Goal: Task Accomplishment & Management: Manage account settings

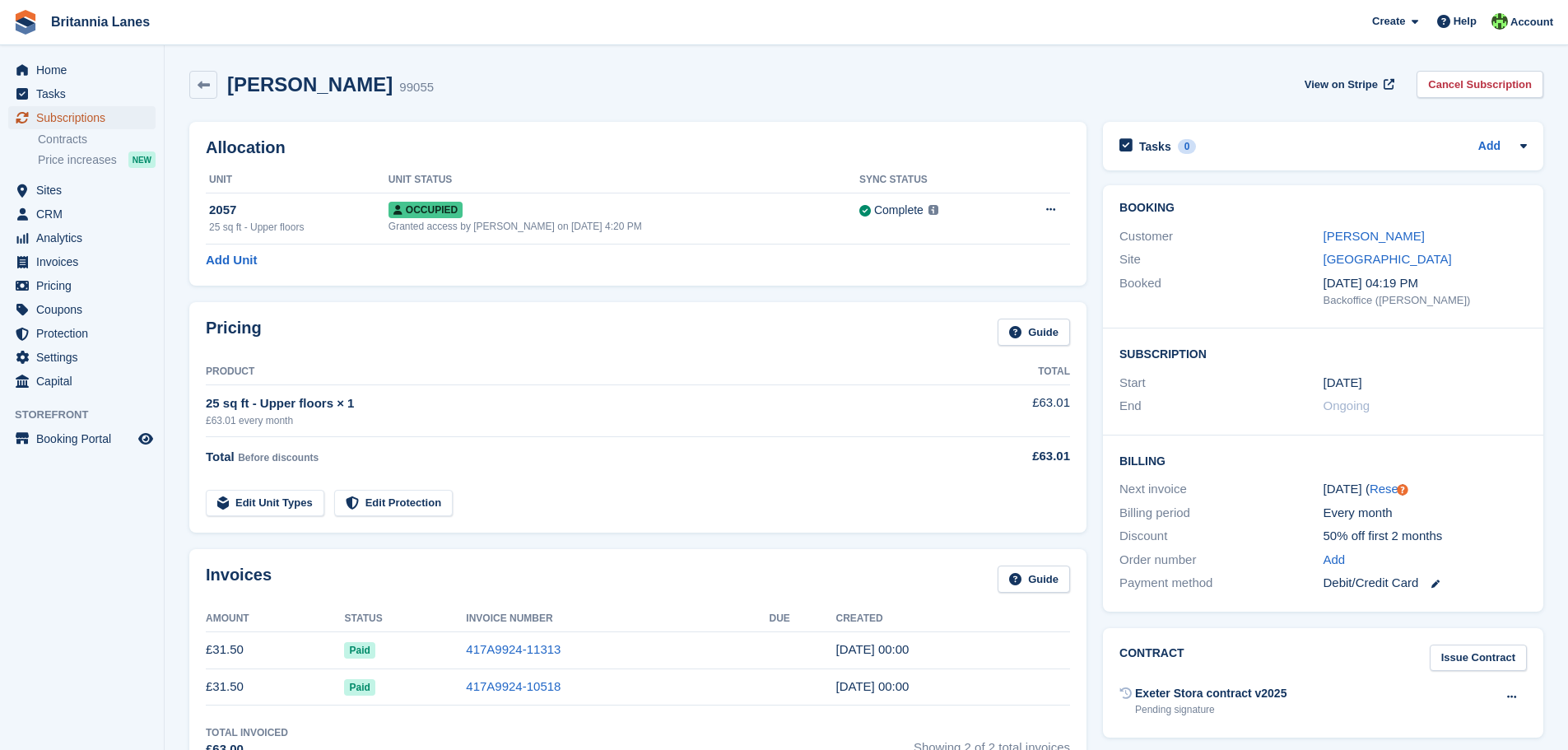
click at [77, 118] on span "Subscriptions" at bounding box center [85, 118] width 98 height 23
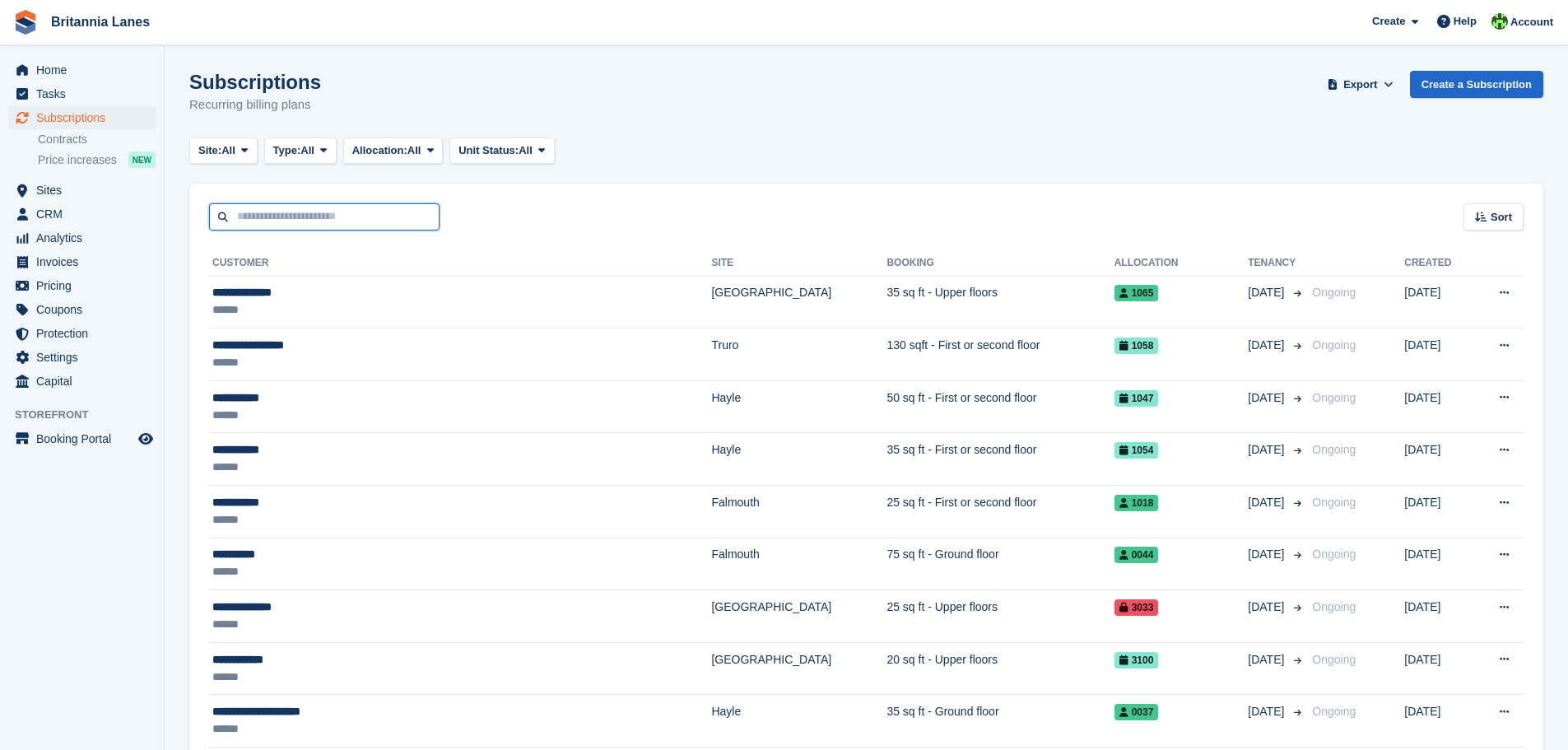
click at [255, 218] on input "text" at bounding box center [324, 217] width 231 height 27
type input "***"
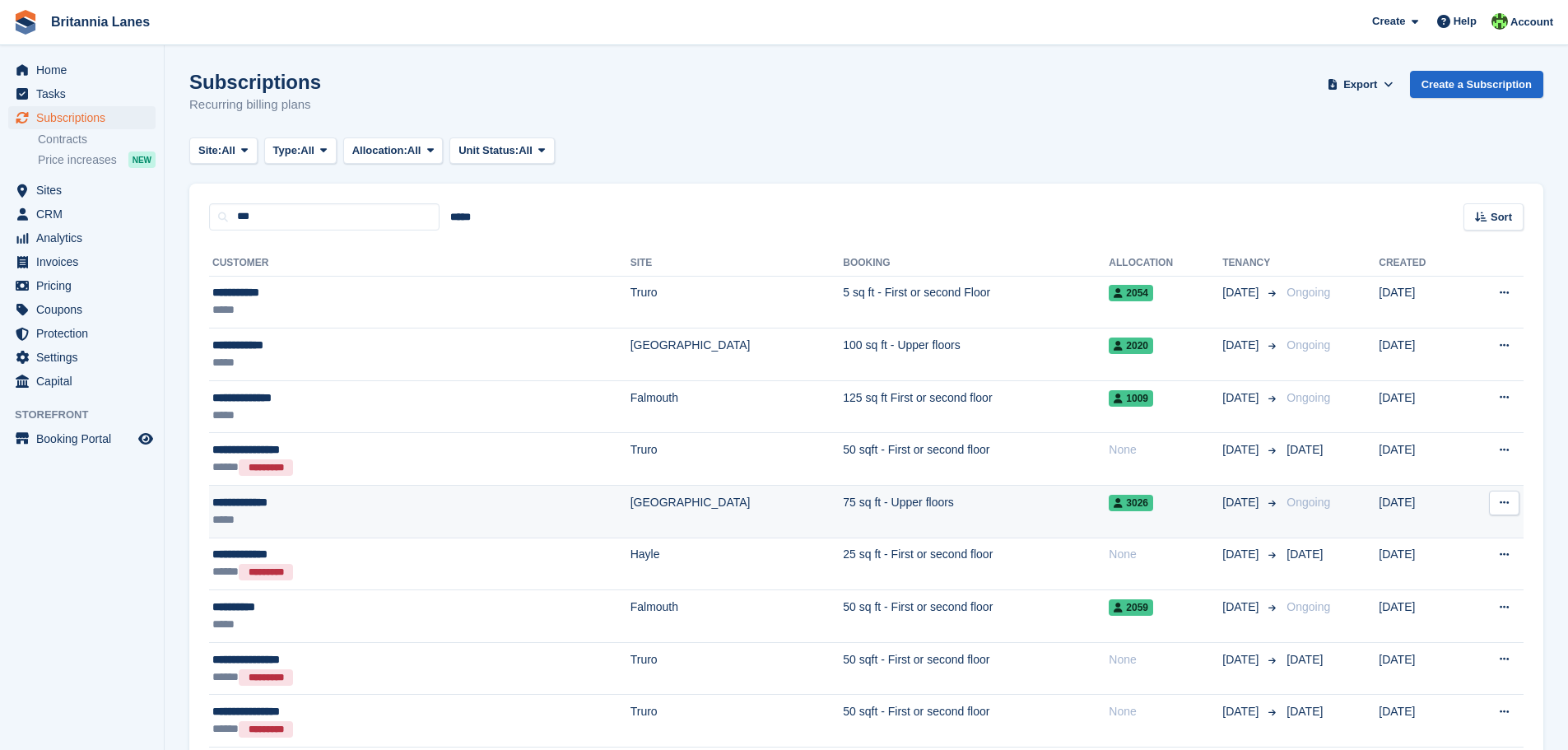
click at [274, 497] on div "**********" at bounding box center [329, 503] width 234 height 18
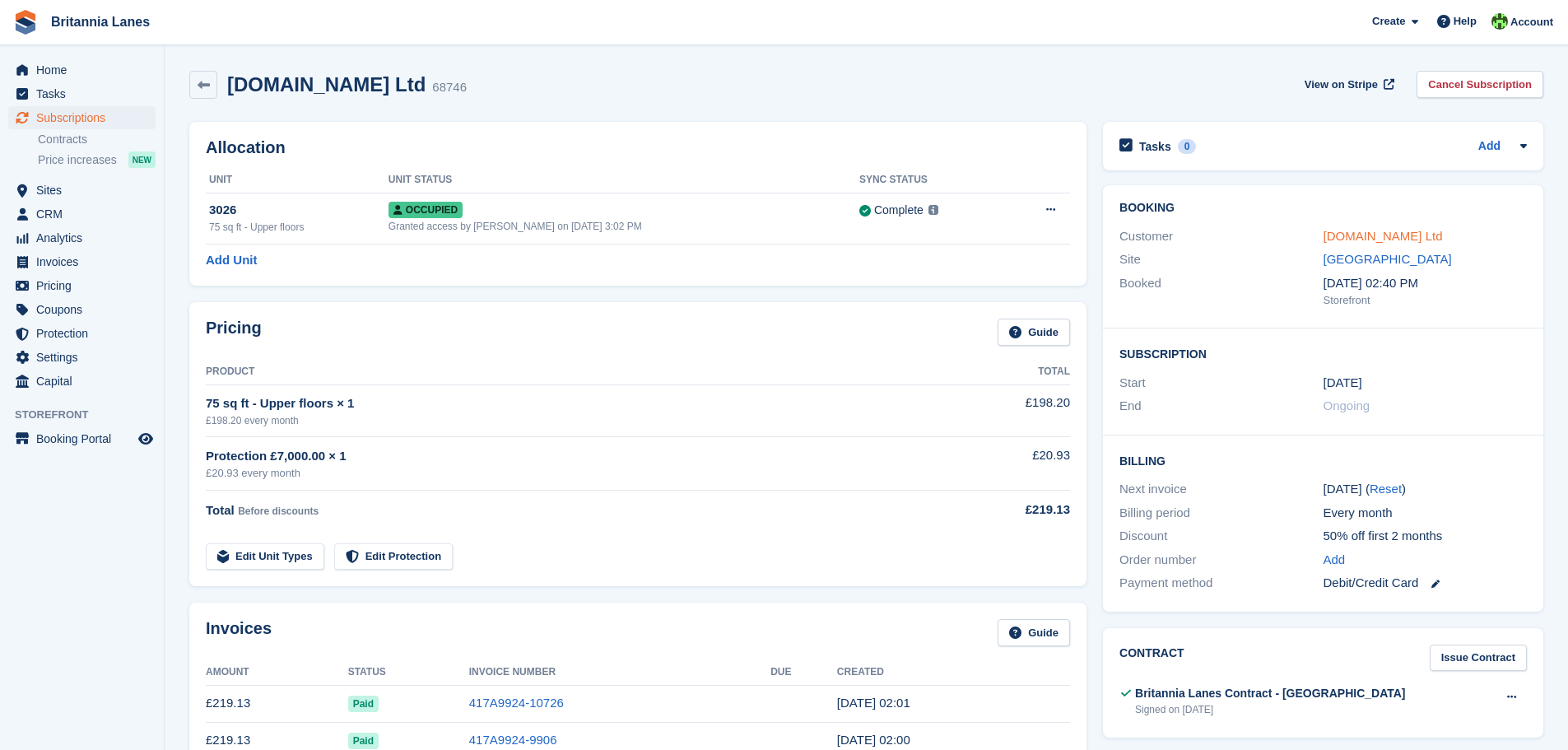
click at [1363, 231] on link "Omi.JD.CO Ltd" at bounding box center [1383, 236] width 120 height 14
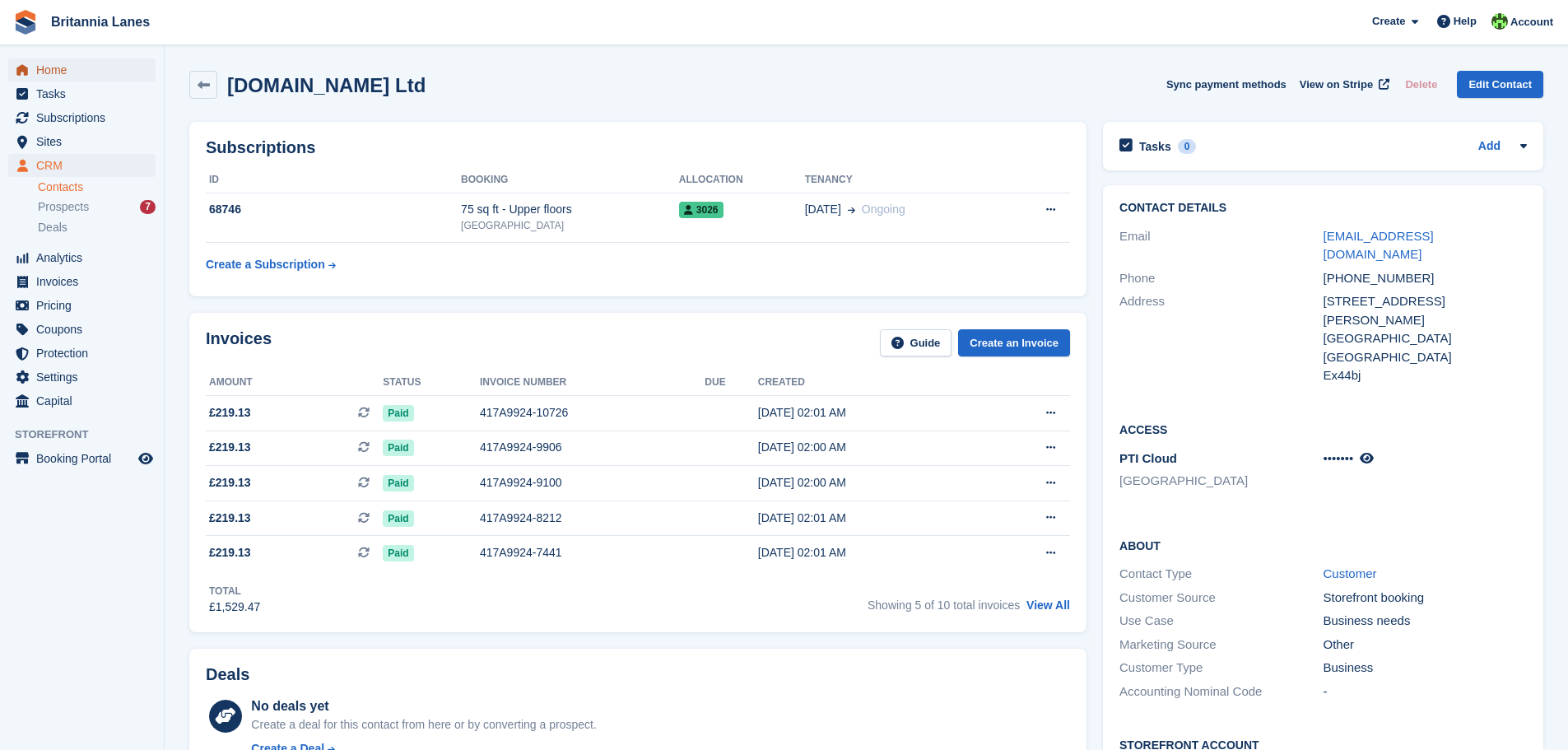
click at [51, 65] on span "Home" at bounding box center [85, 70] width 98 height 23
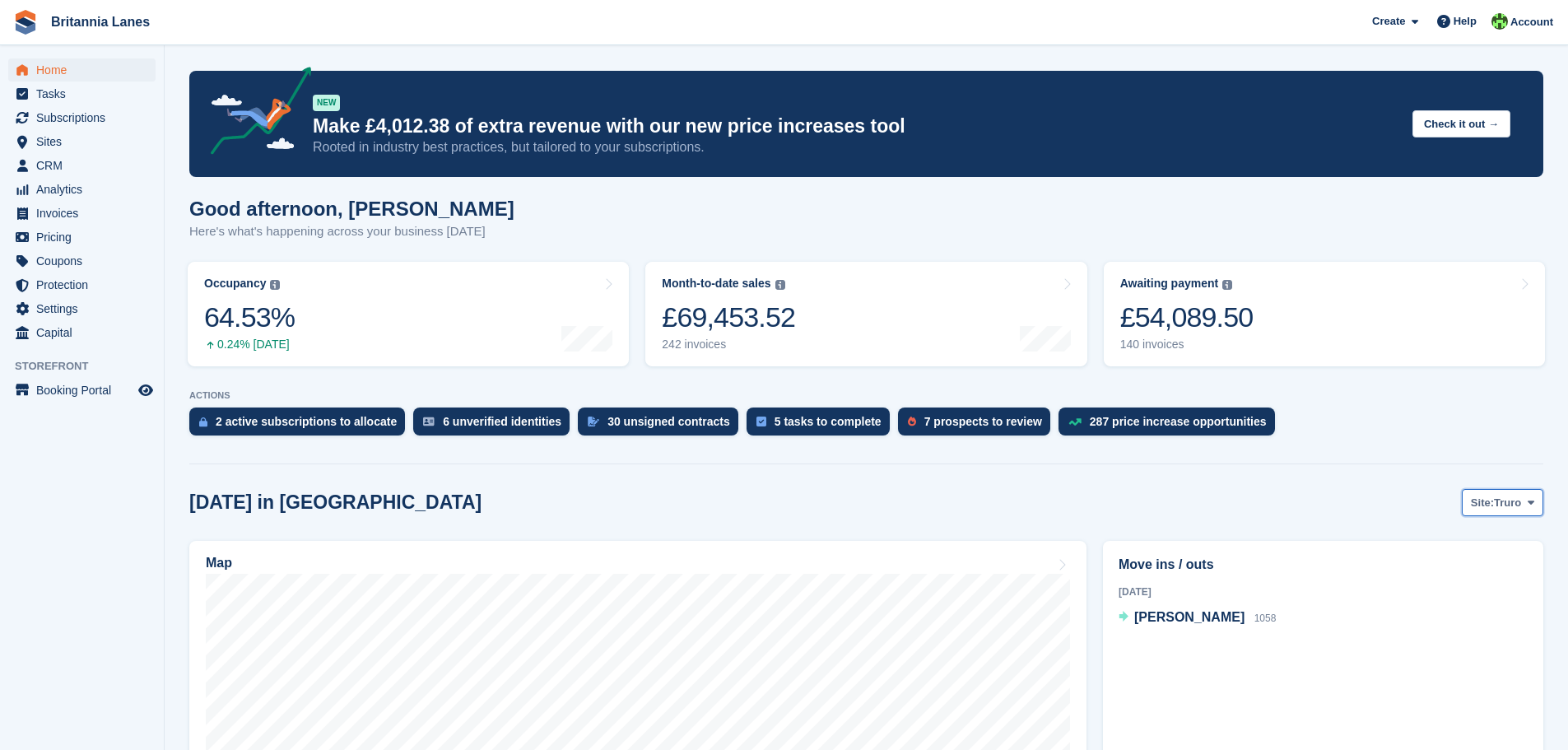
click at [1519, 502] on span "Truro" at bounding box center [1508, 503] width 27 height 17
click at [1467, 604] on link "[GEOGRAPHIC_DATA]" at bounding box center [1462, 601] width 148 height 29
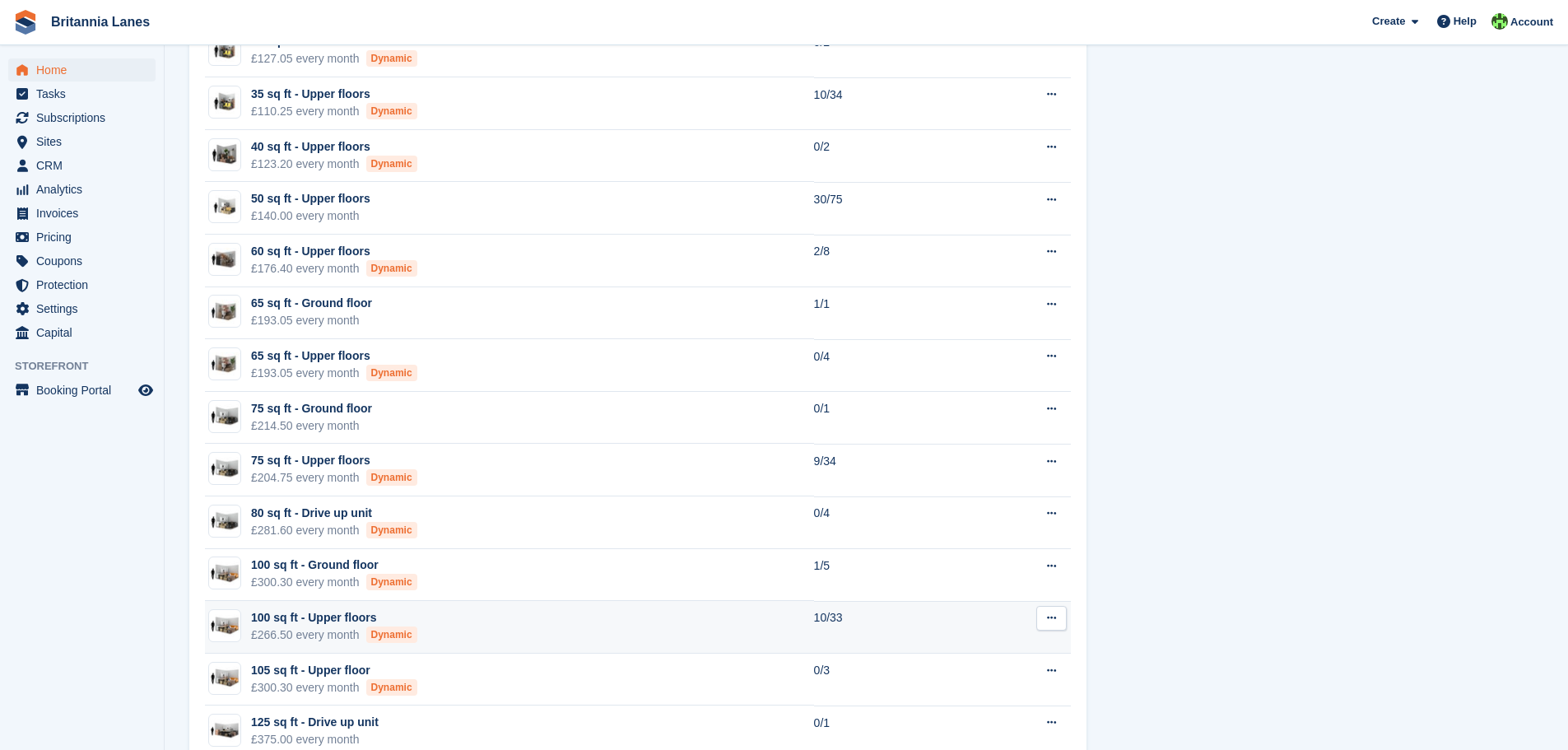
scroll to position [1317, 0]
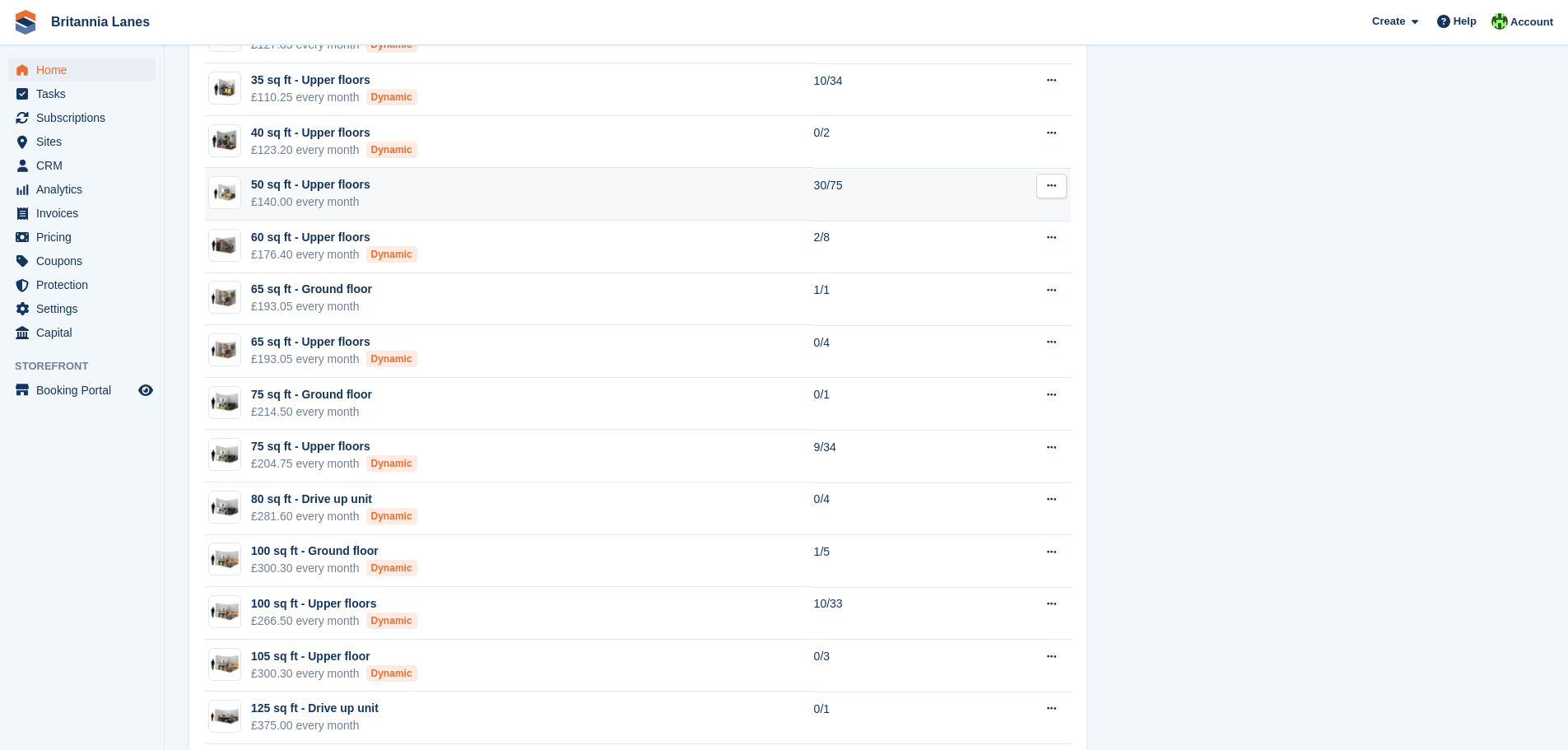
click at [282, 205] on div "50 sq ft - Upper floors £140.00 every month" at bounding box center [311, 193] width 120 height 34
click at [315, 203] on div "£140.00 every month" at bounding box center [311, 203] width 120 height 18
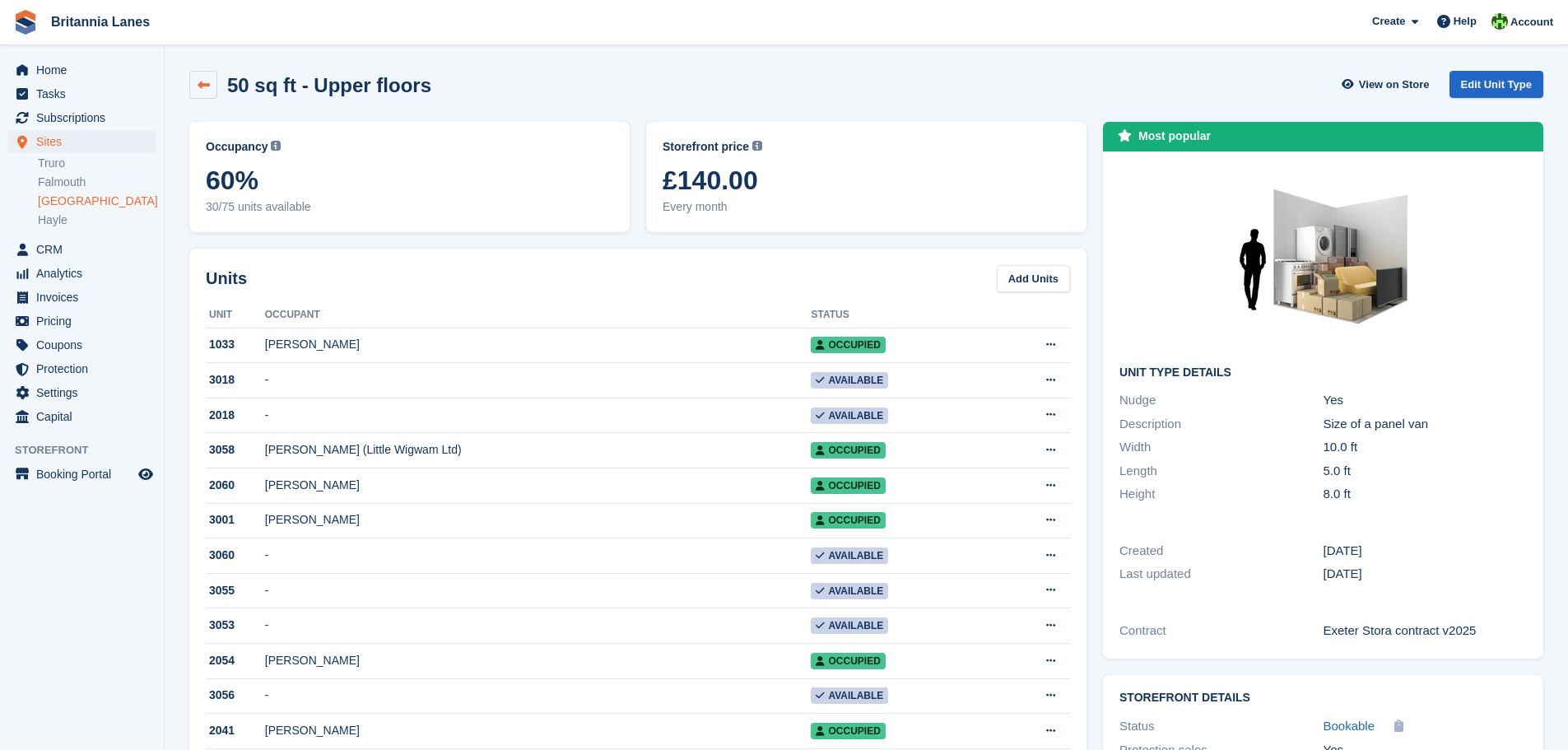
click at [208, 81] on icon at bounding box center [204, 85] width 13 height 13
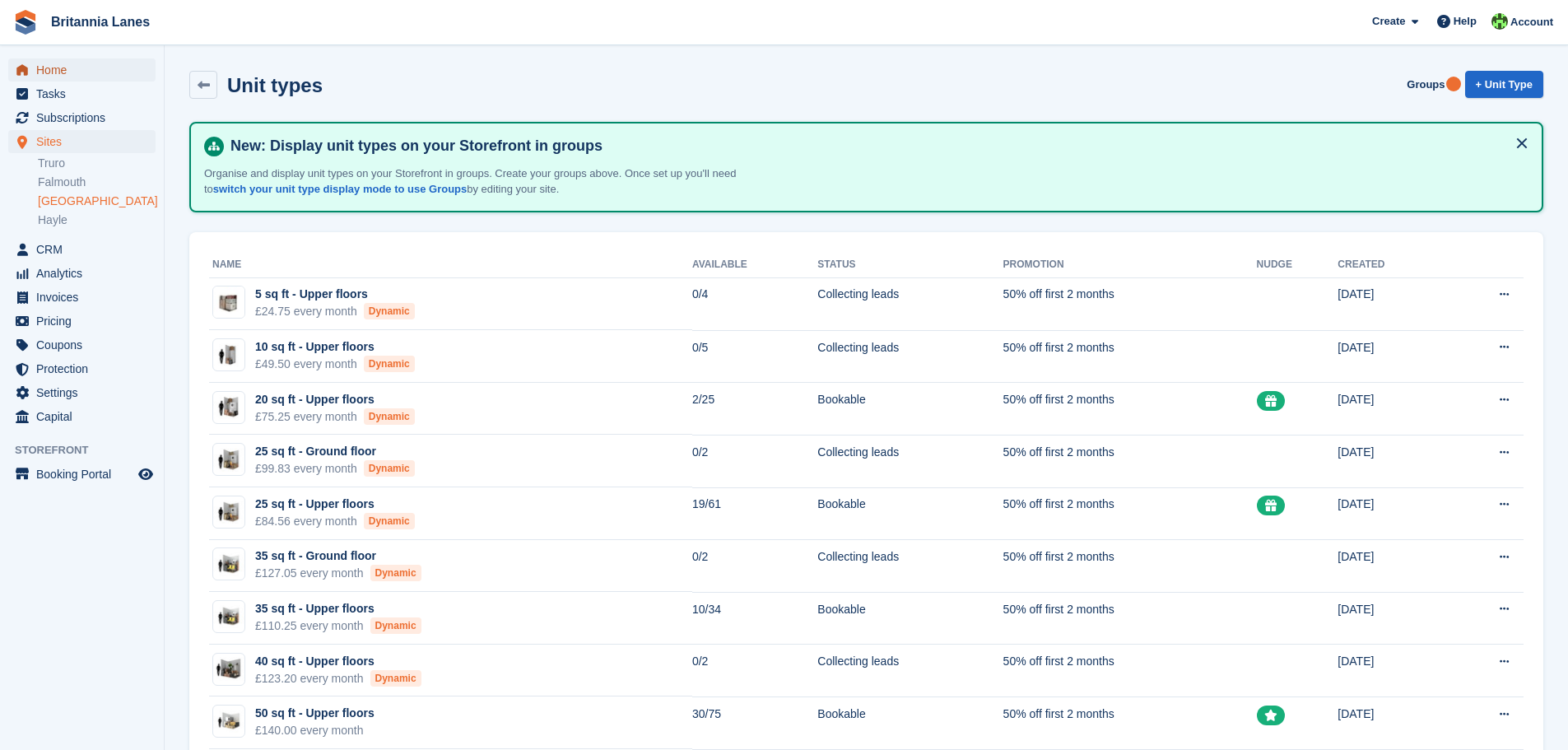
click at [56, 63] on span "Home" at bounding box center [85, 70] width 98 height 23
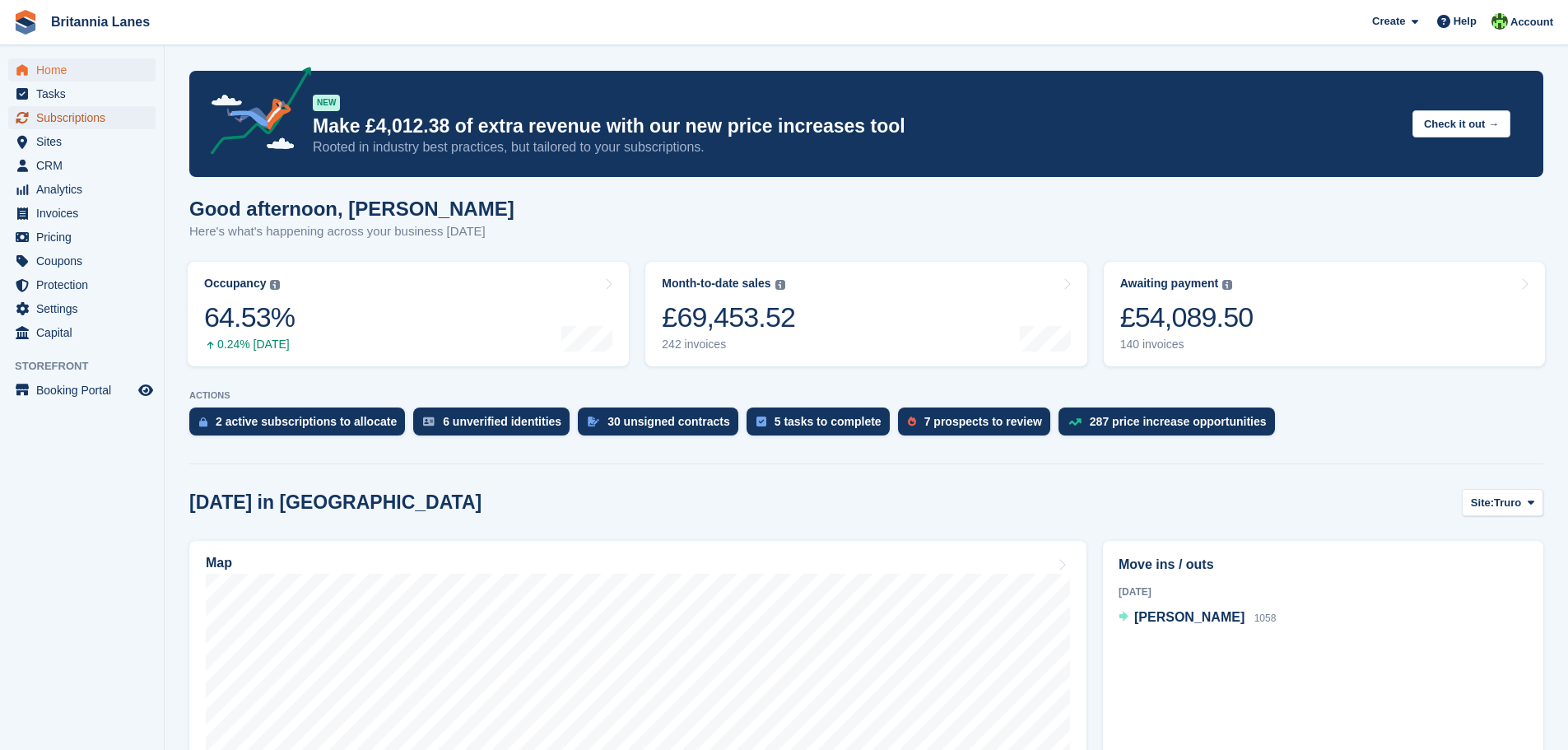
click at [85, 120] on span "Subscriptions" at bounding box center [85, 118] width 98 height 23
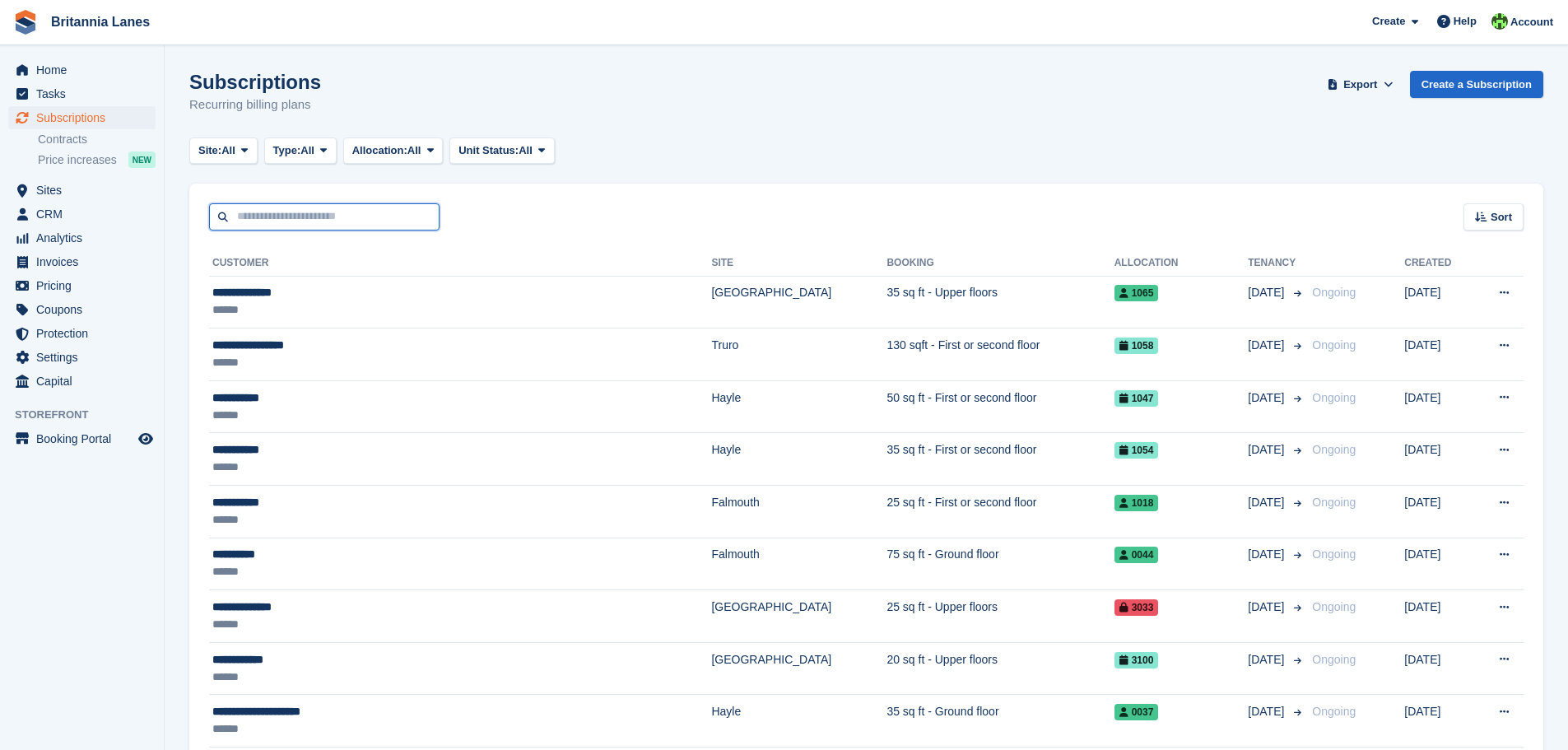
click at [269, 217] on input "text" at bounding box center [324, 217] width 231 height 27
type input "*****"
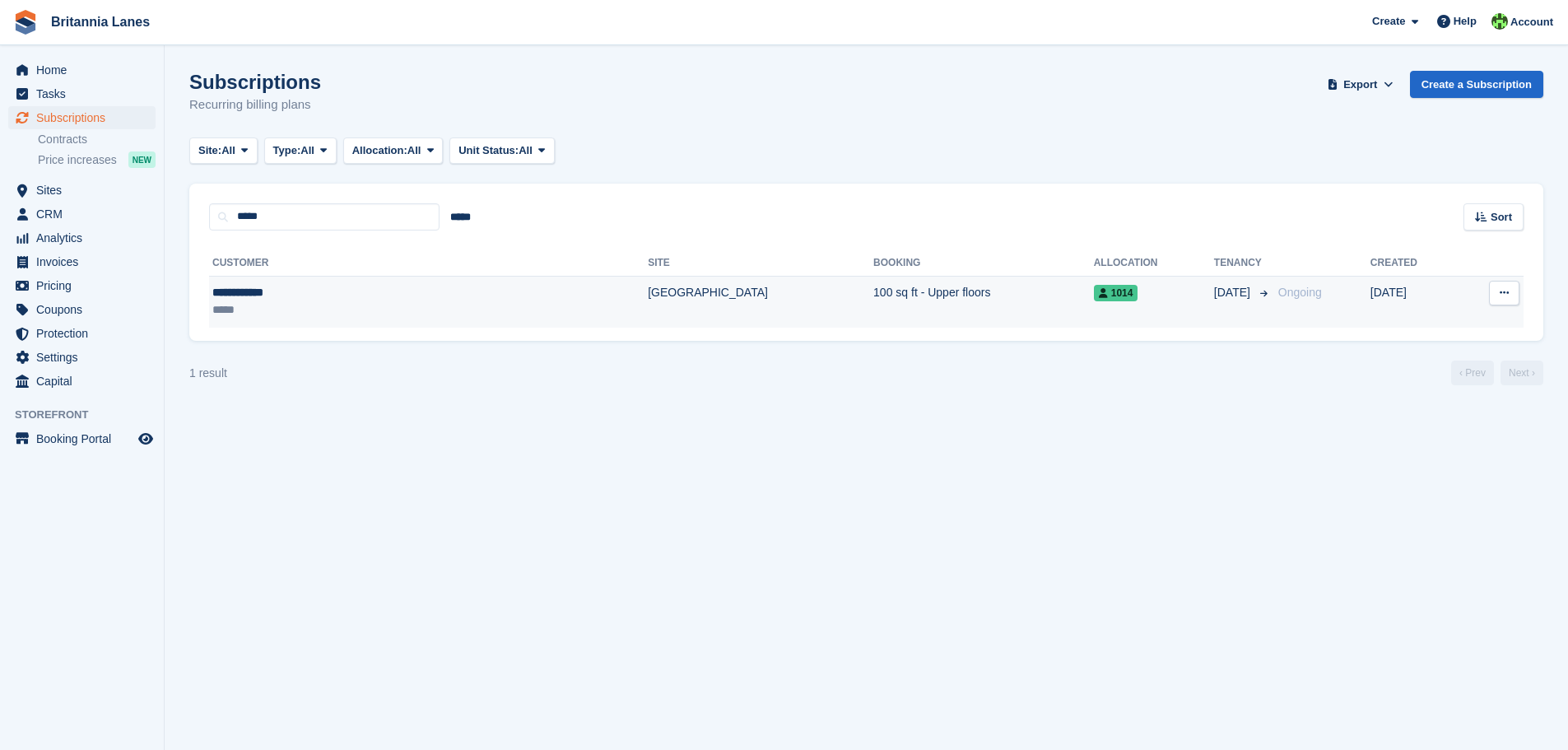
click at [304, 289] on div "**********" at bounding box center [327, 293] width 231 height 18
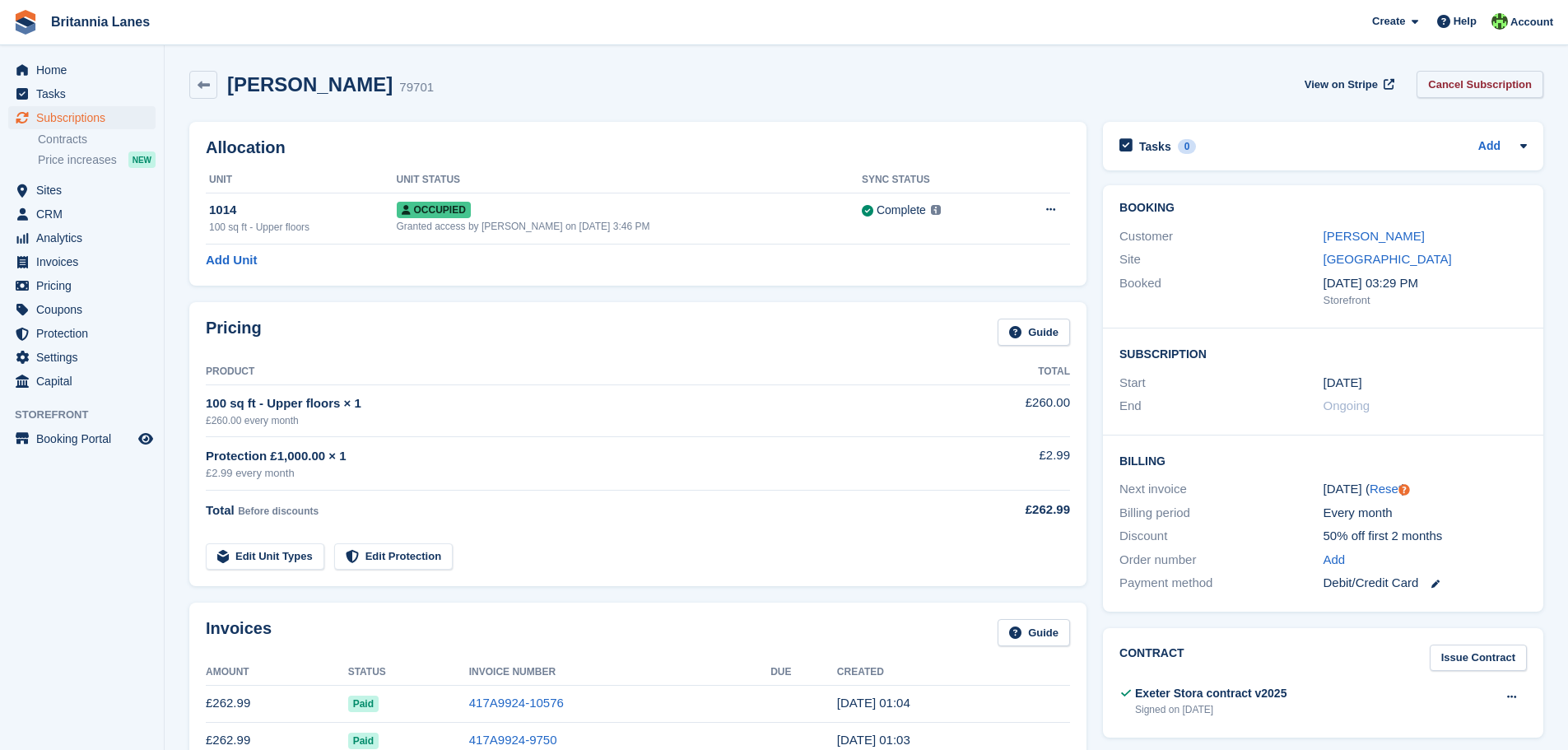
click at [1489, 85] on link "Cancel Subscription" at bounding box center [1479, 85] width 127 height 27
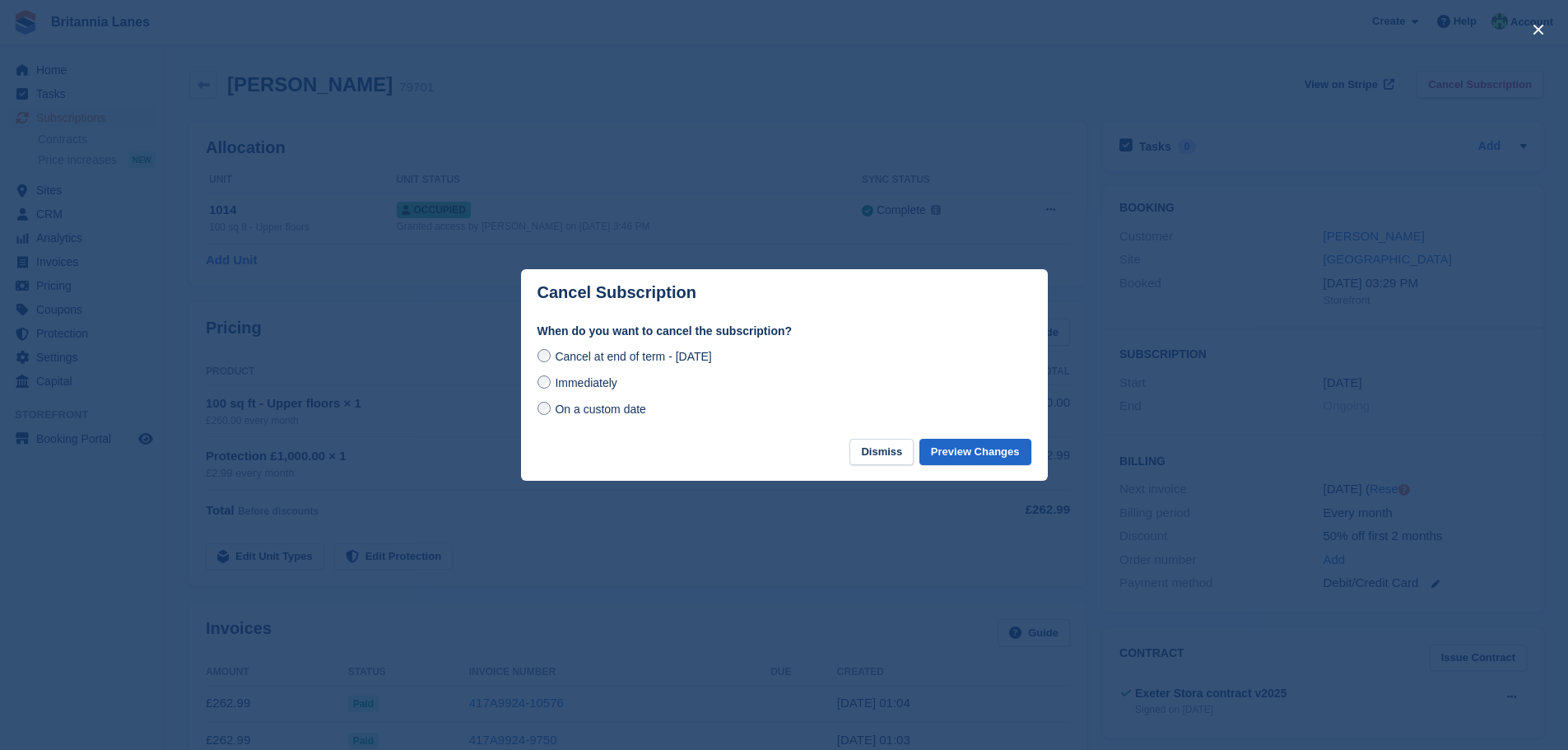
click at [555, 382] on span "Immediately" at bounding box center [584, 383] width 61 height 14
click at [965, 456] on button "Preview Changes" at bounding box center [975, 452] width 112 height 27
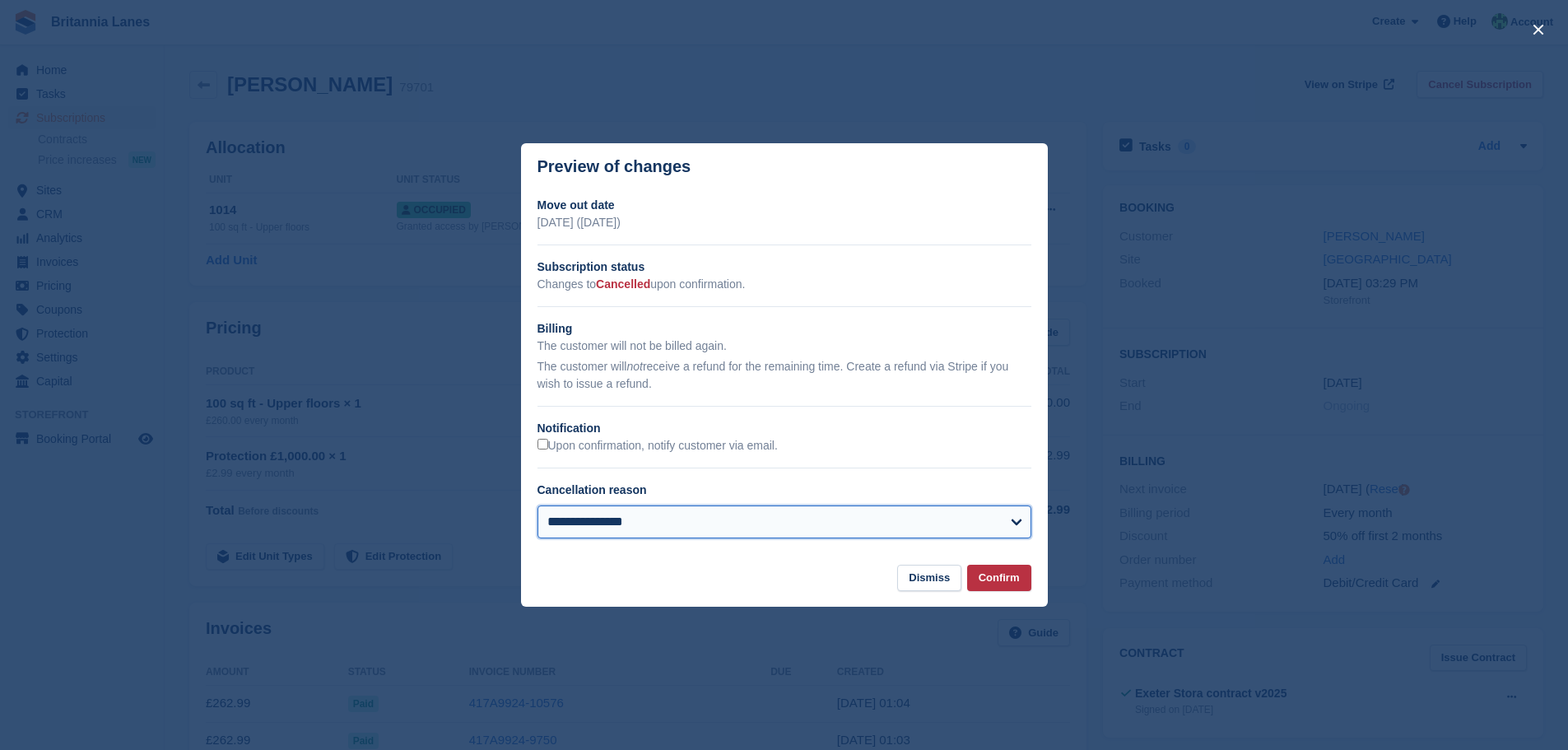
click at [659, 522] on select "**********" at bounding box center [784, 522] width 494 height 33
select select "**********"
click at [538, 506] on select "**********" at bounding box center [784, 522] width 494 height 33
click at [1001, 578] on button "Confirm" at bounding box center [999, 579] width 64 height 27
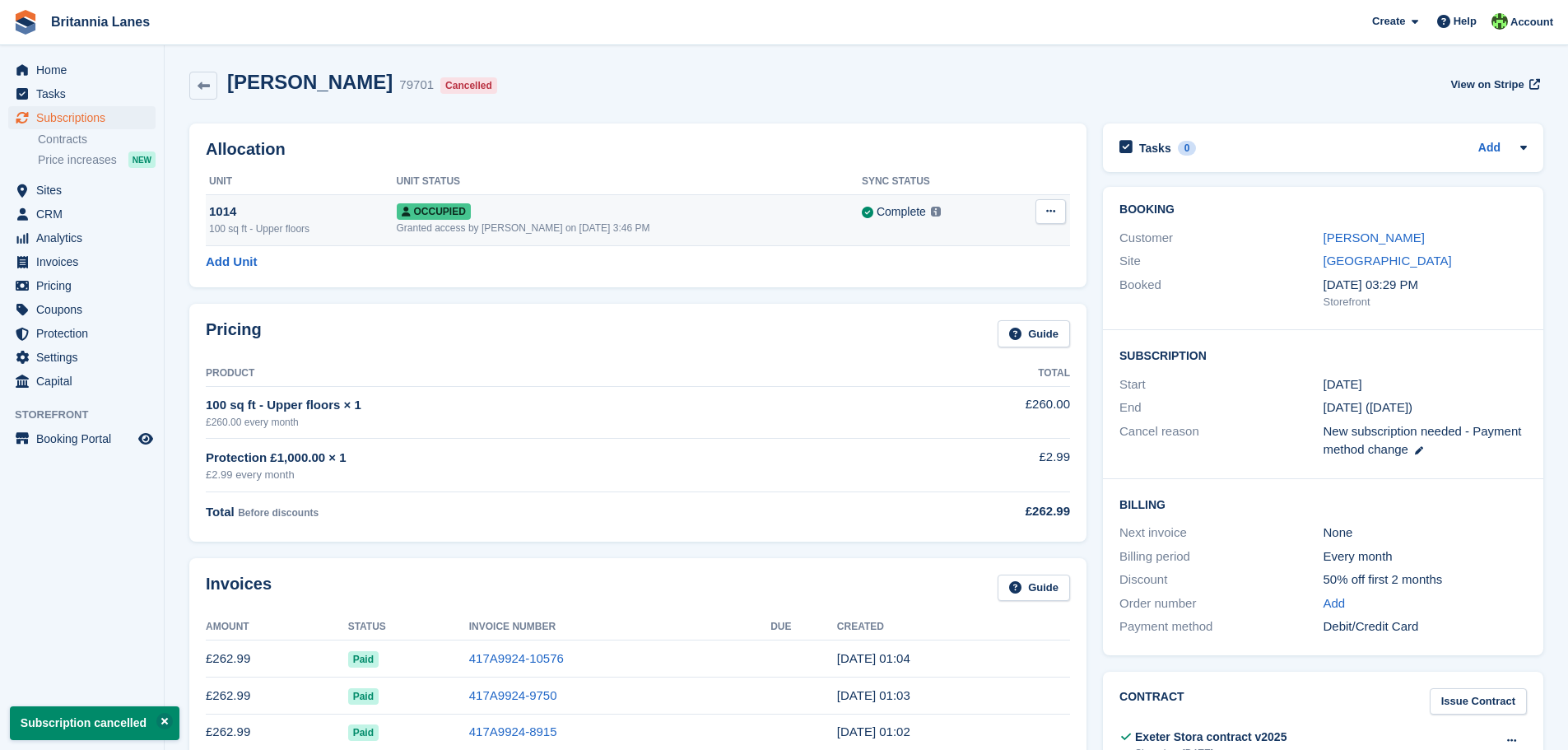
click at [1054, 209] on icon at bounding box center [1050, 210] width 9 height 11
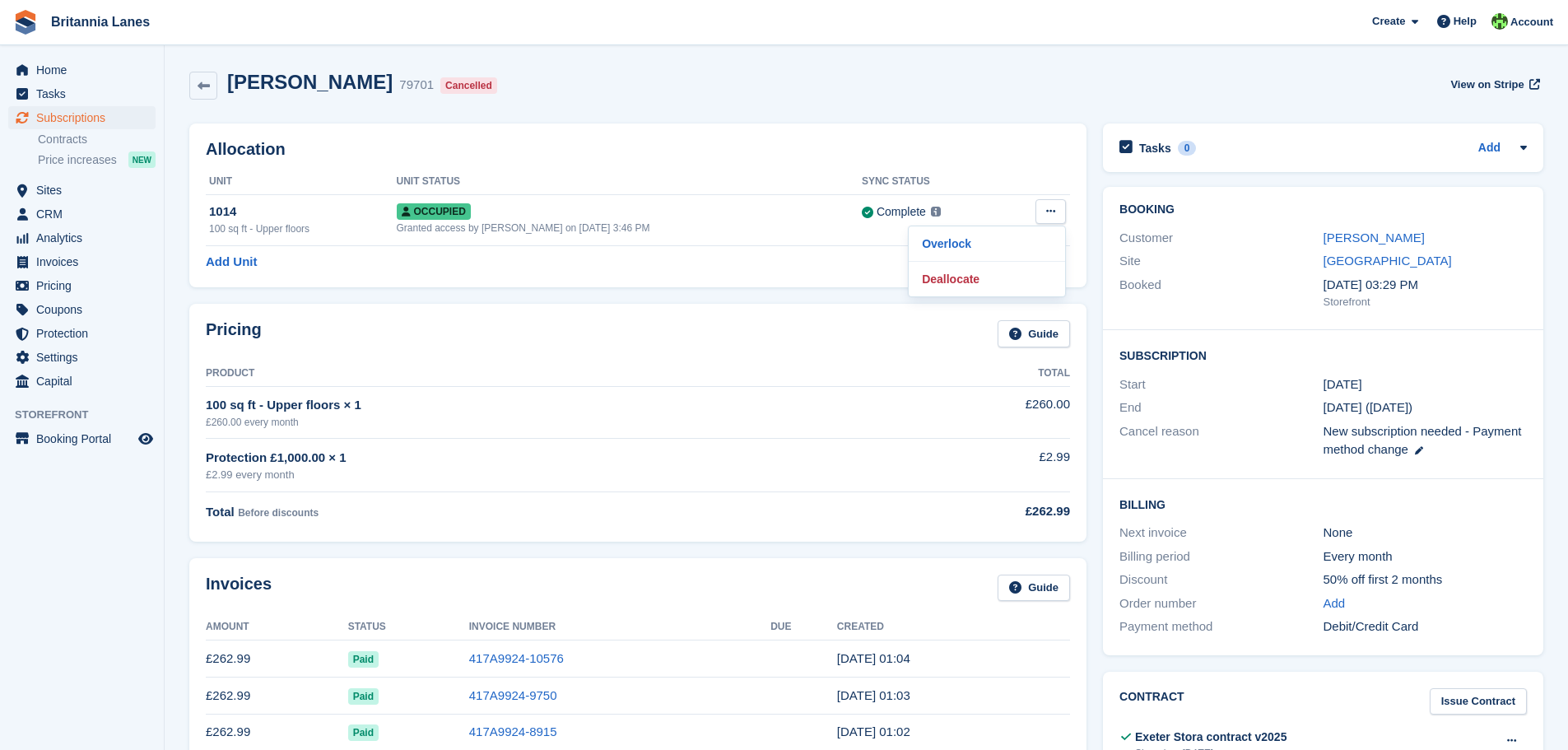
click at [1273, 72] on div "Martin Tyson 79701 Cancelled View on Stripe" at bounding box center [866, 86] width 1354 height 29
click at [55, 68] on span "Home" at bounding box center [85, 70] width 98 height 23
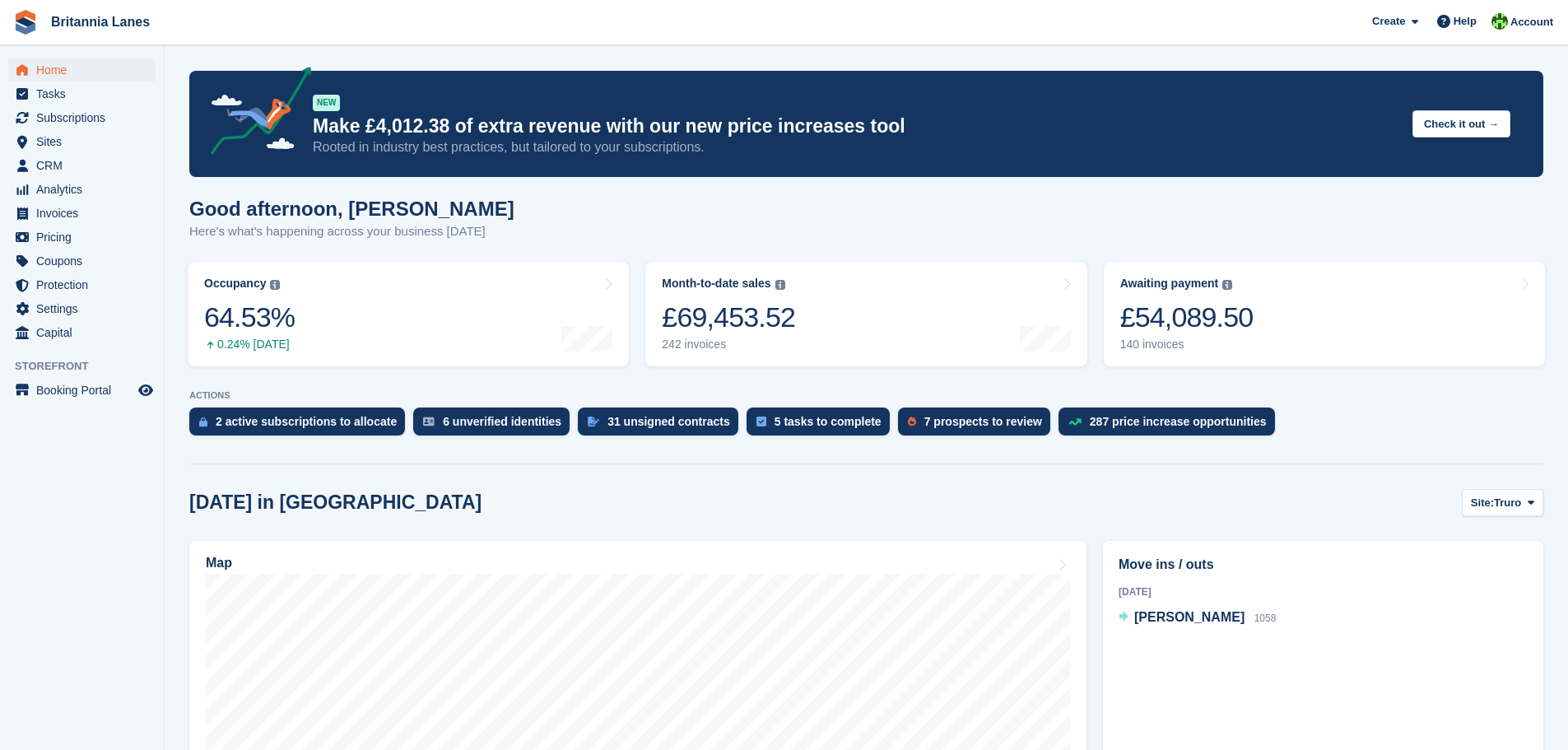
scroll to position [411, 0]
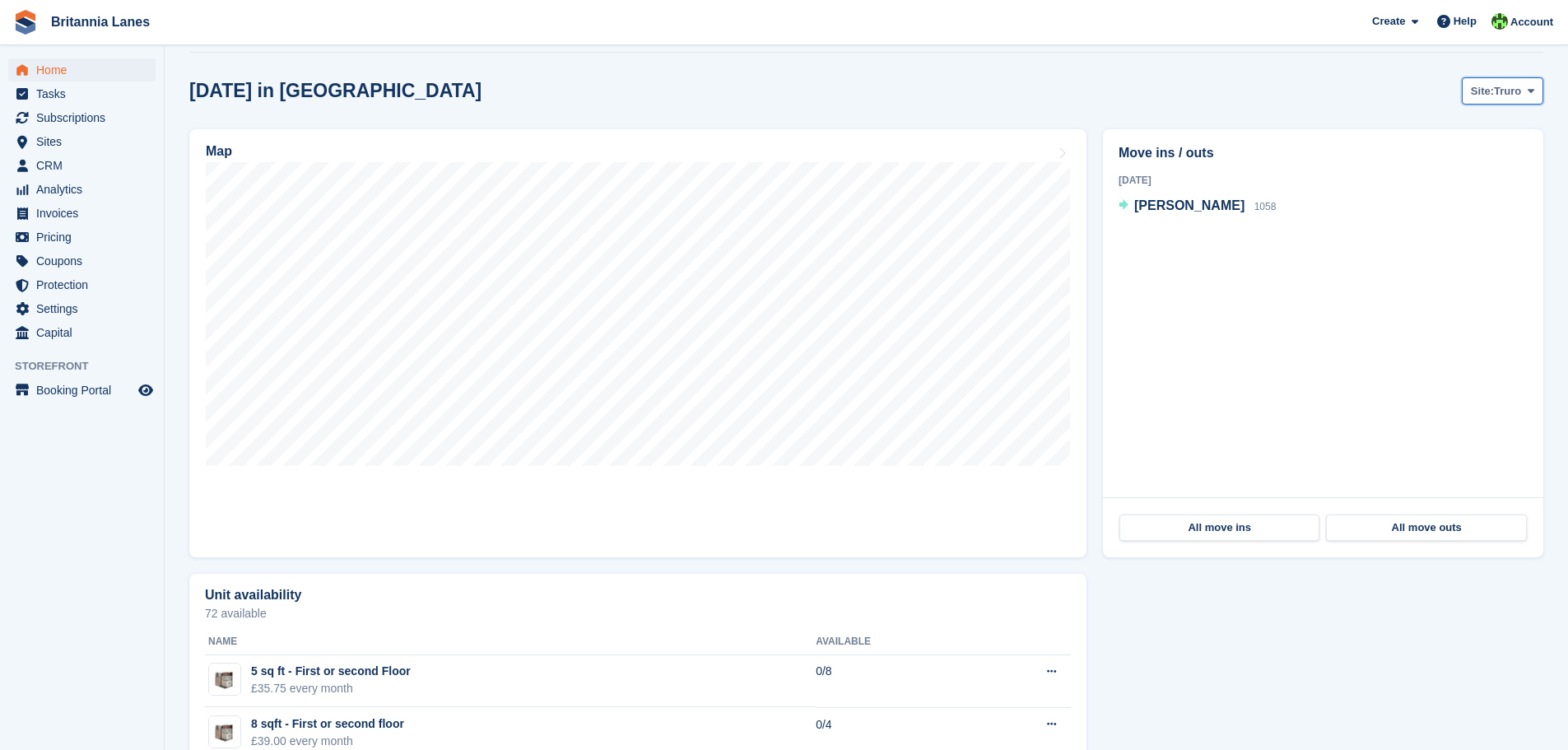
click at [1531, 93] on icon at bounding box center [1530, 91] width 7 height 11
click at [1403, 188] on link "[GEOGRAPHIC_DATA]" at bounding box center [1462, 189] width 148 height 29
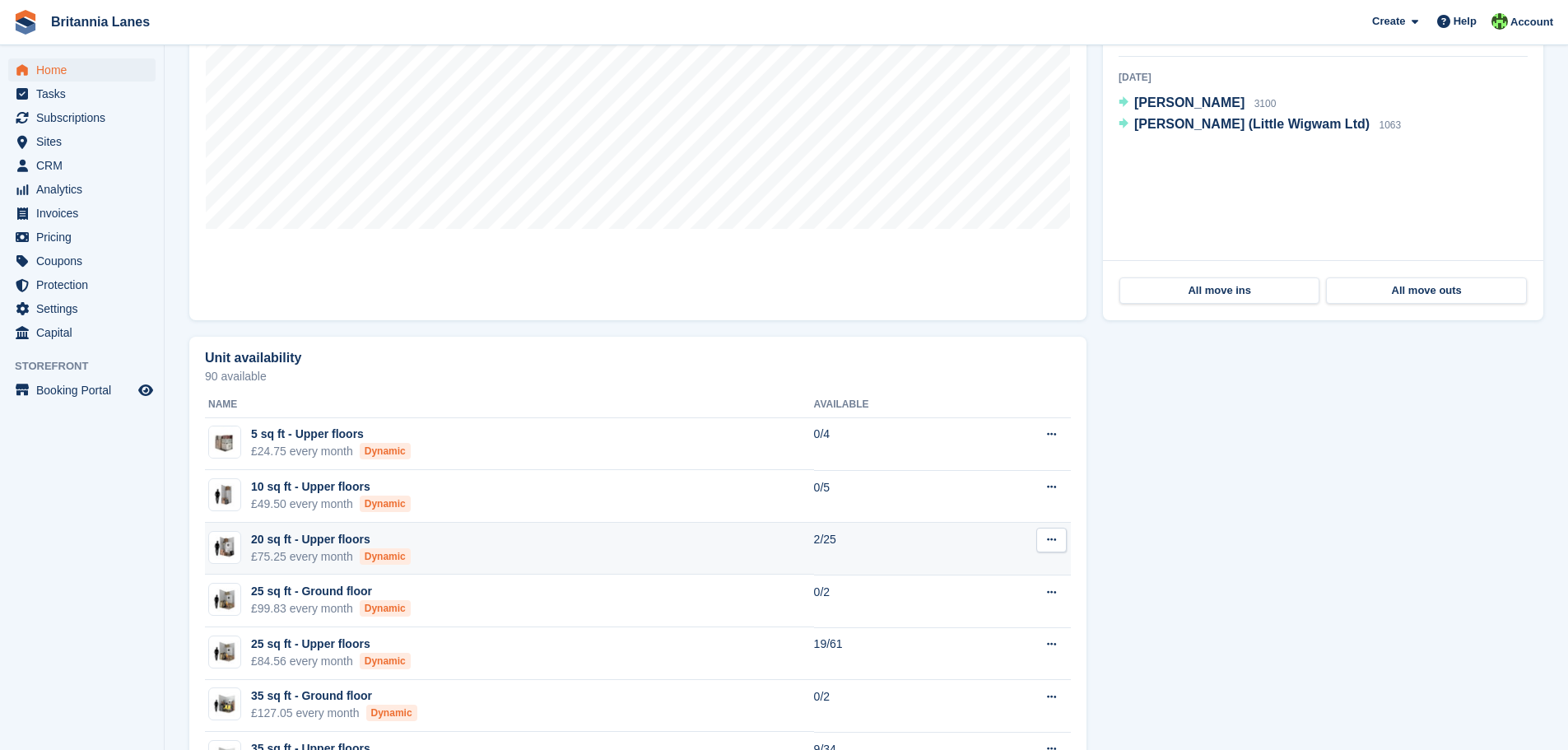
scroll to position [658, 0]
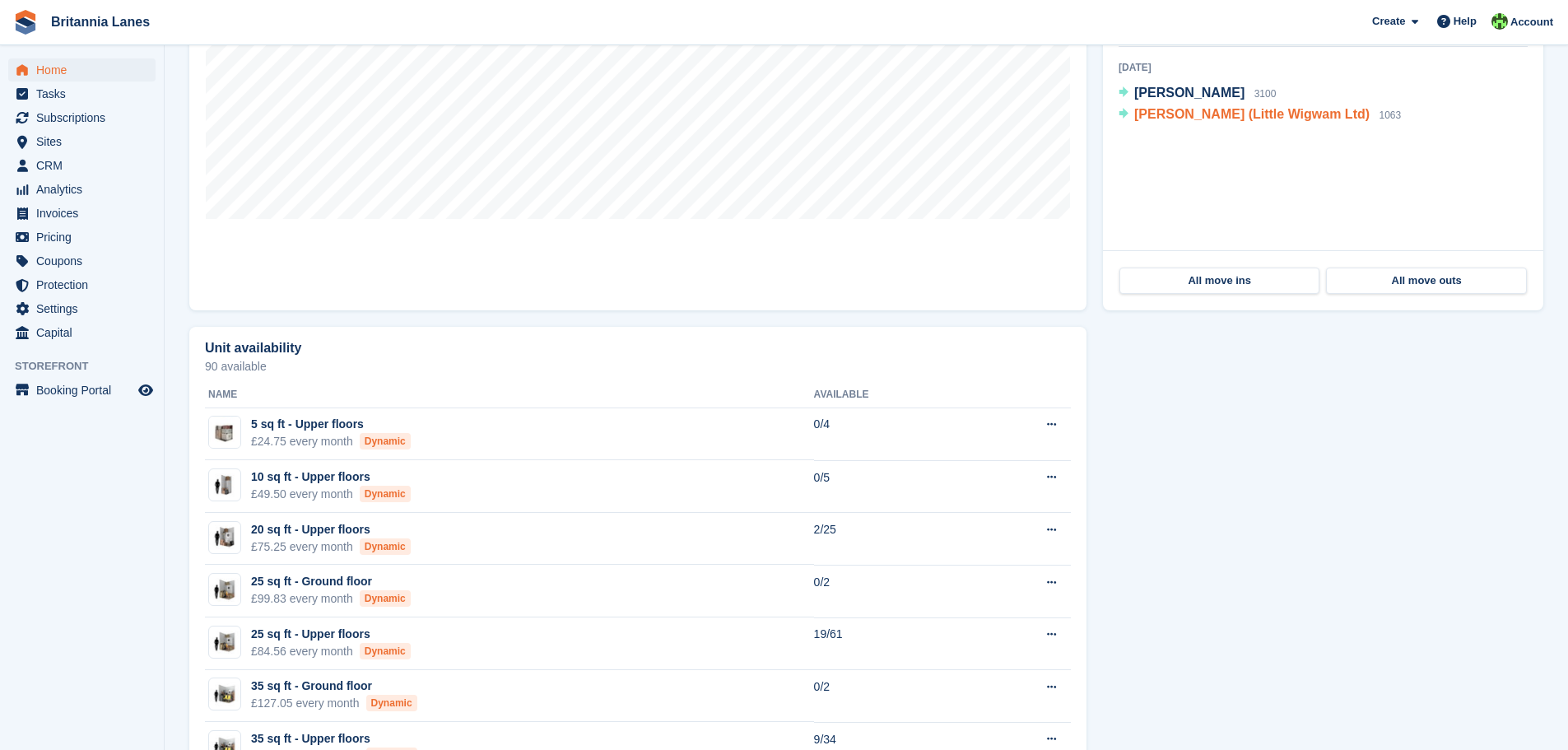
click at [1157, 110] on span "[PERSON_NAME] (Little Wigwam Ltd)" at bounding box center [1251, 114] width 236 height 14
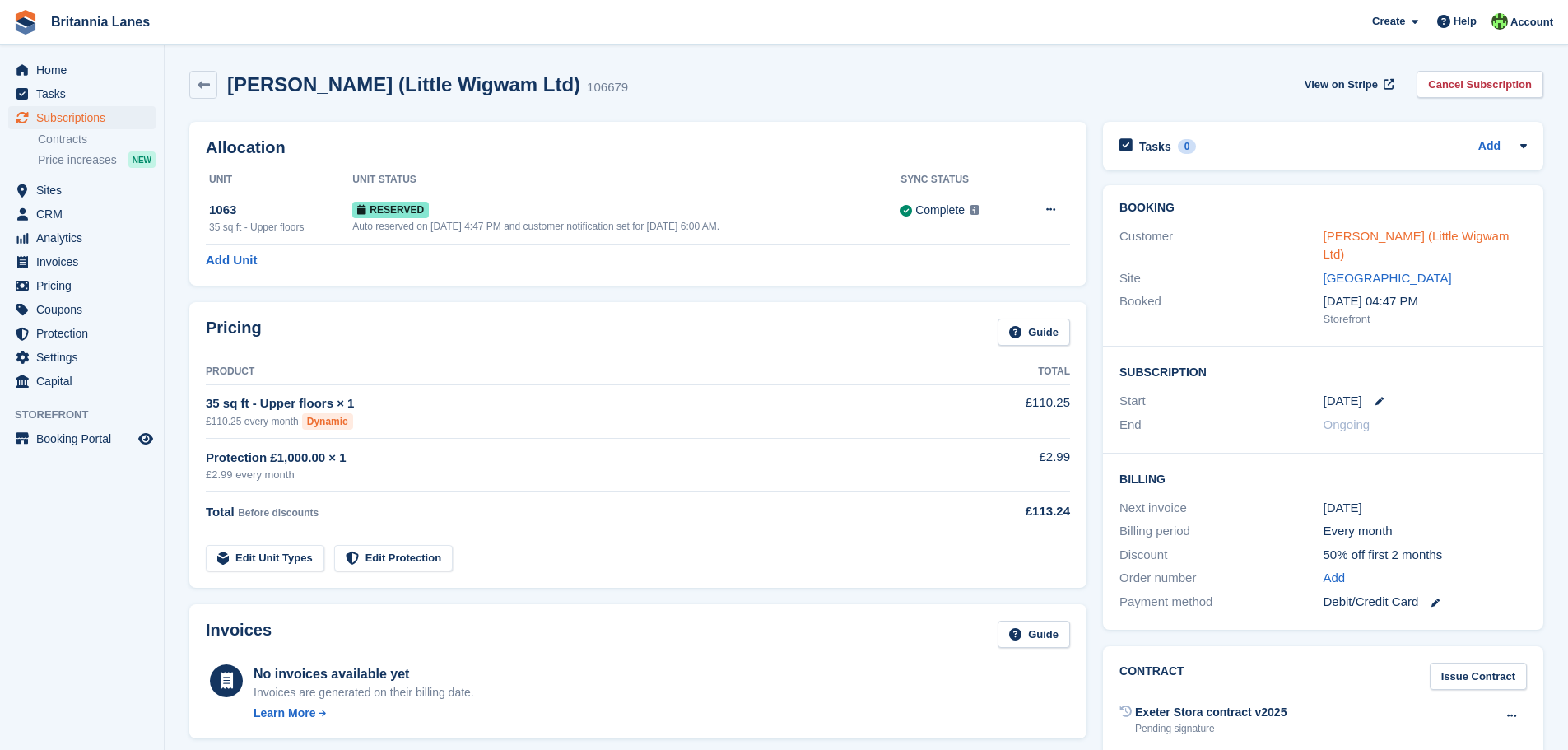
click at [1440, 235] on link "[PERSON_NAME] (Little Wigwam Ltd)" at bounding box center [1416, 245] width 186 height 33
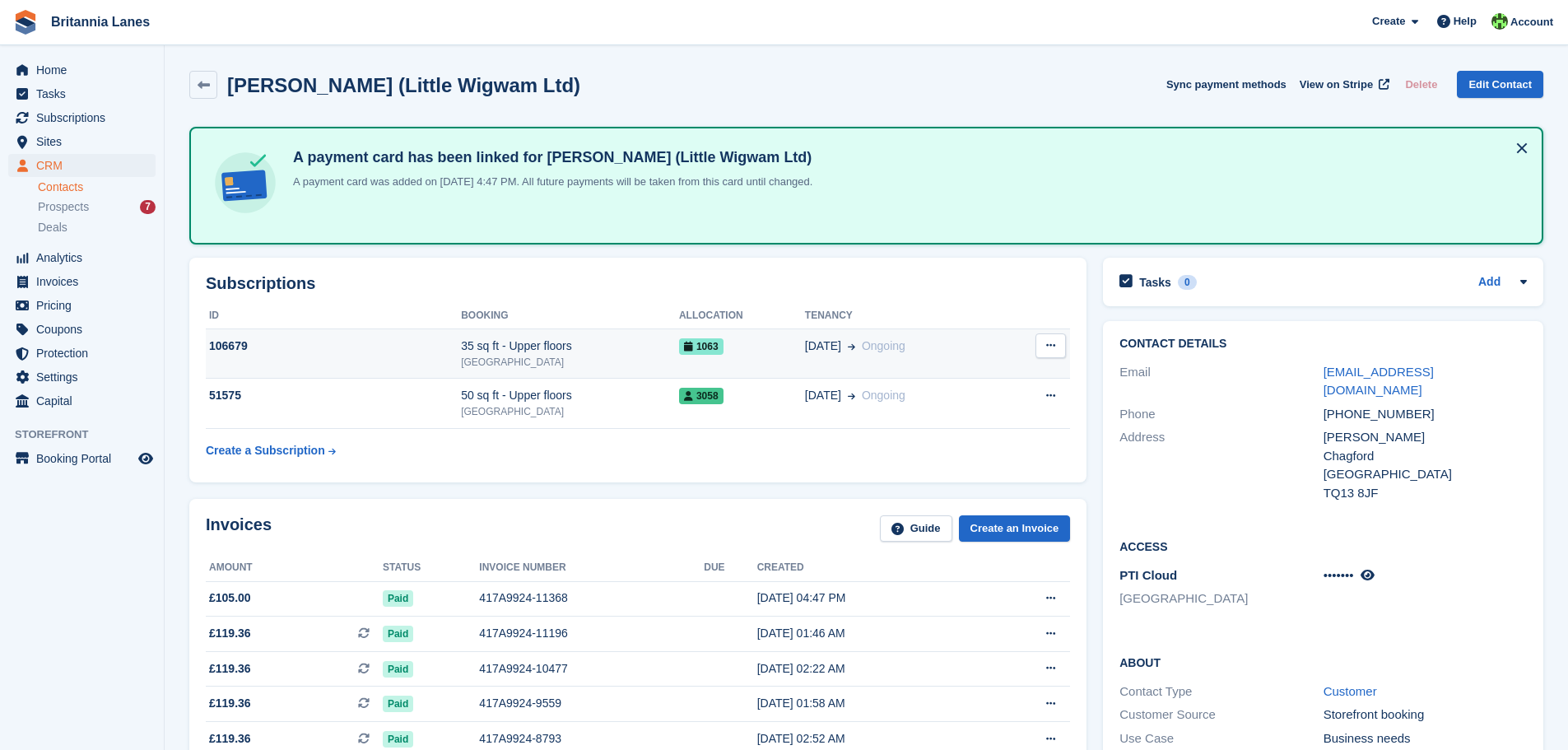
click at [1054, 340] on icon at bounding box center [1050, 345] width 9 height 11
click at [958, 374] on p "Cancel subscription" at bounding box center [987, 378] width 143 height 21
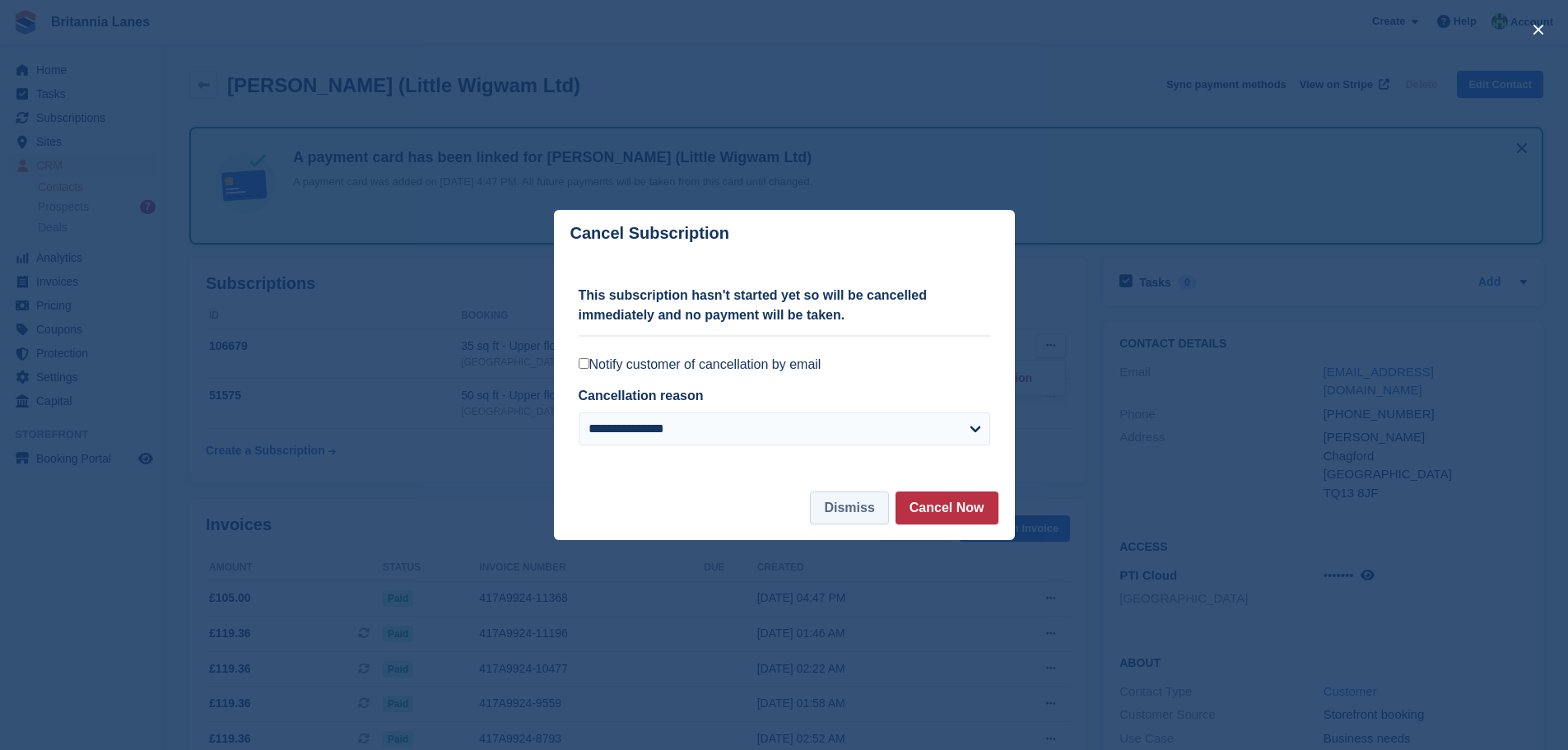
click at [845, 505] on button "Dismiss" at bounding box center [848, 507] width 78 height 33
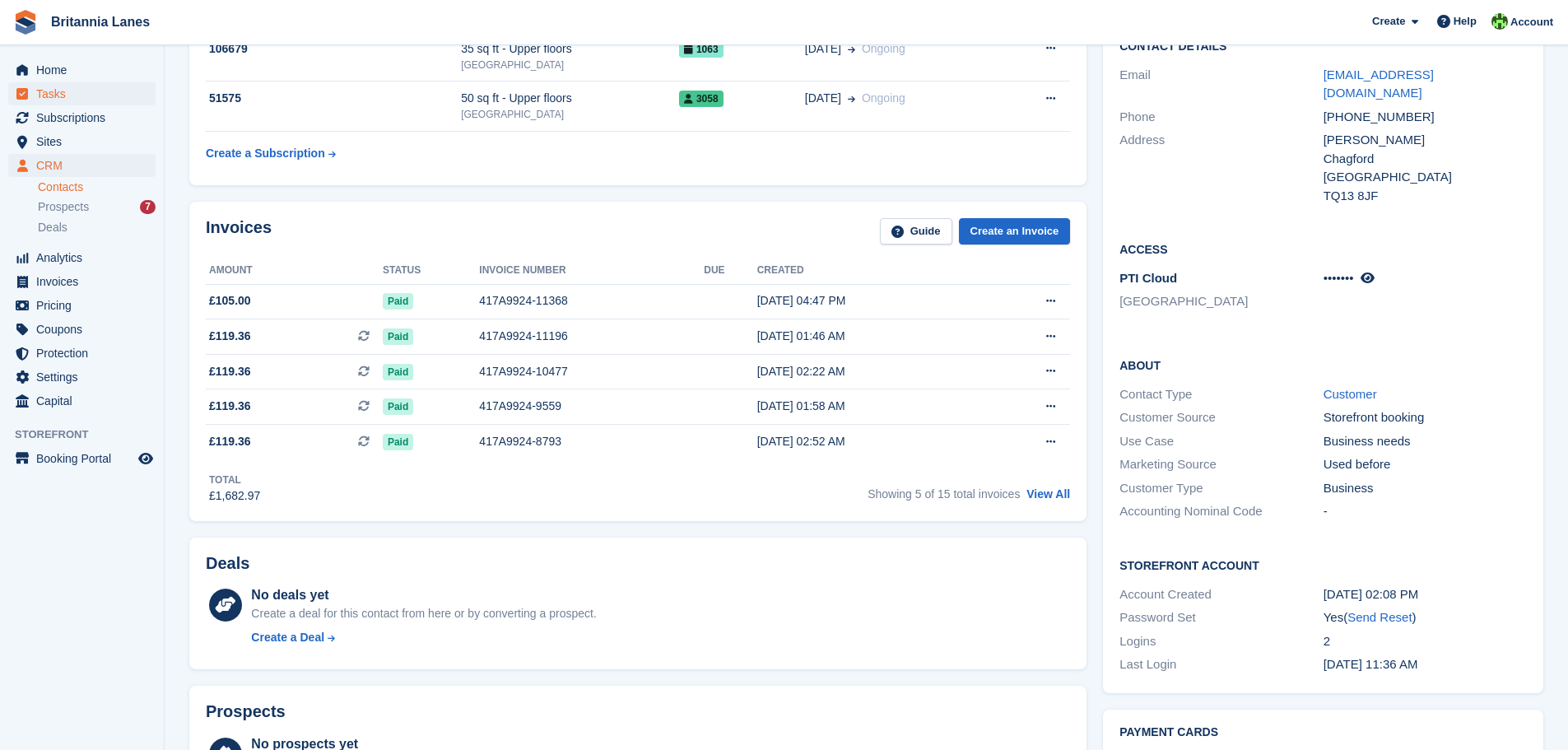
scroll to position [246, 0]
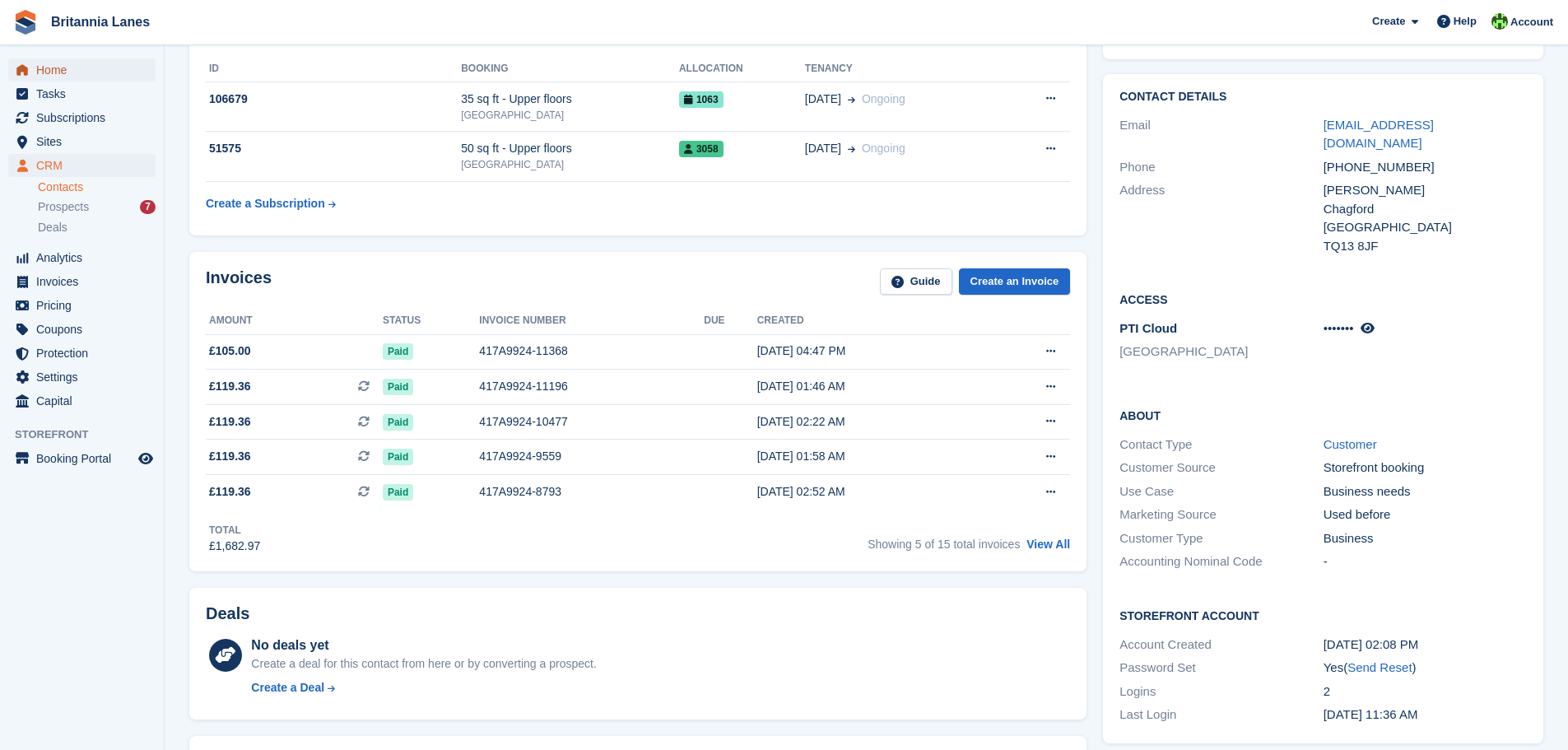
click at [55, 69] on span "Home" at bounding box center [85, 70] width 98 height 23
